Goal: Transaction & Acquisition: Purchase product/service

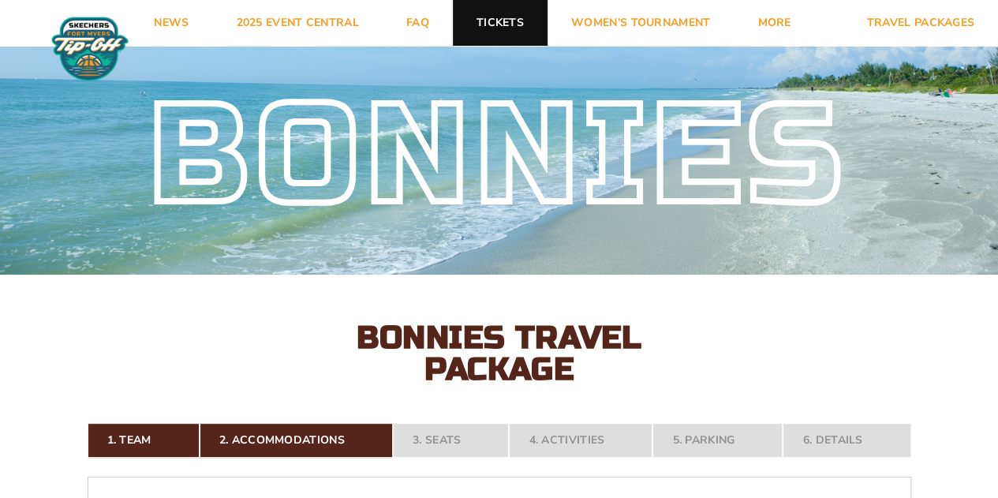
click at [512, 17] on link "Tickets" at bounding box center [500, 23] width 95 height 46
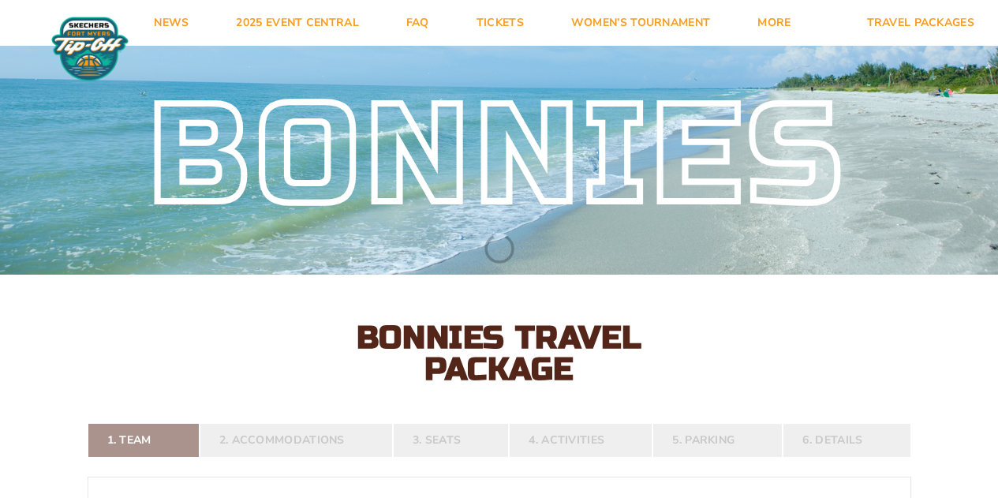
select select
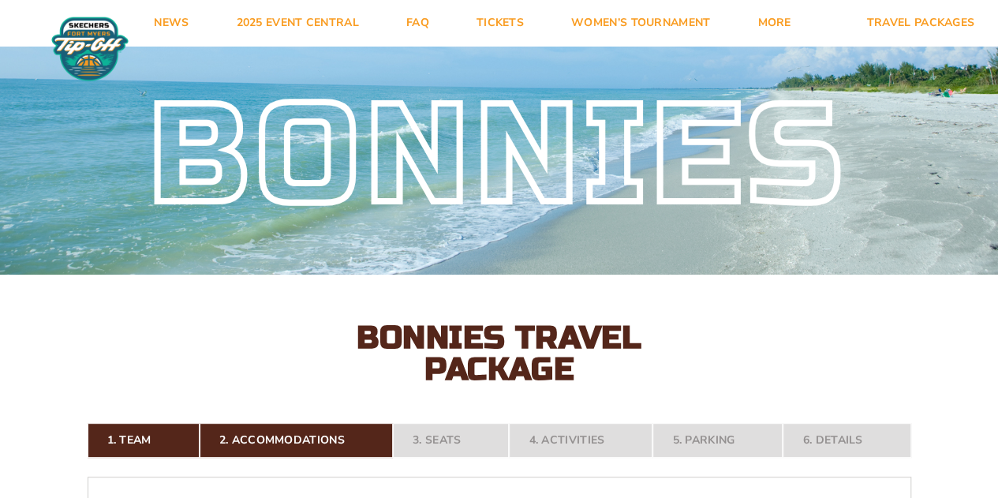
click at [95, 30] on img at bounding box center [89, 49] width 85 height 66
click at [470, 437] on nav "1. Team 2. Accommodations 3. Seats 4. Activities 5. Parking 6. Details" at bounding box center [500, 440] width 824 height 35
